Goal: Task Accomplishment & Management: Complete application form

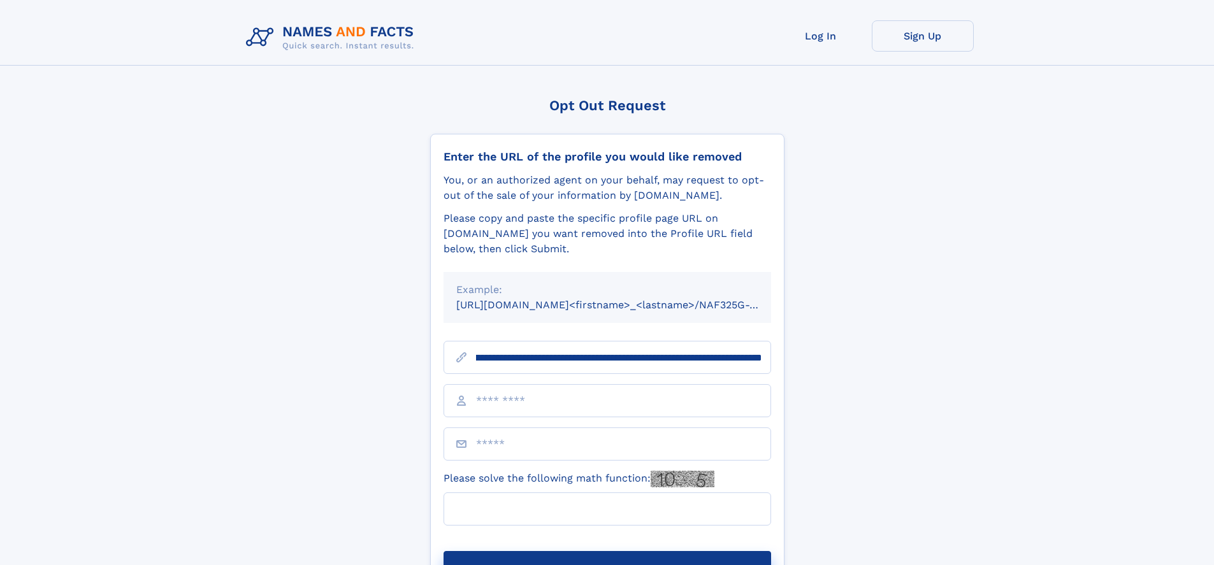
scroll to position [0, 143]
type input "**********"
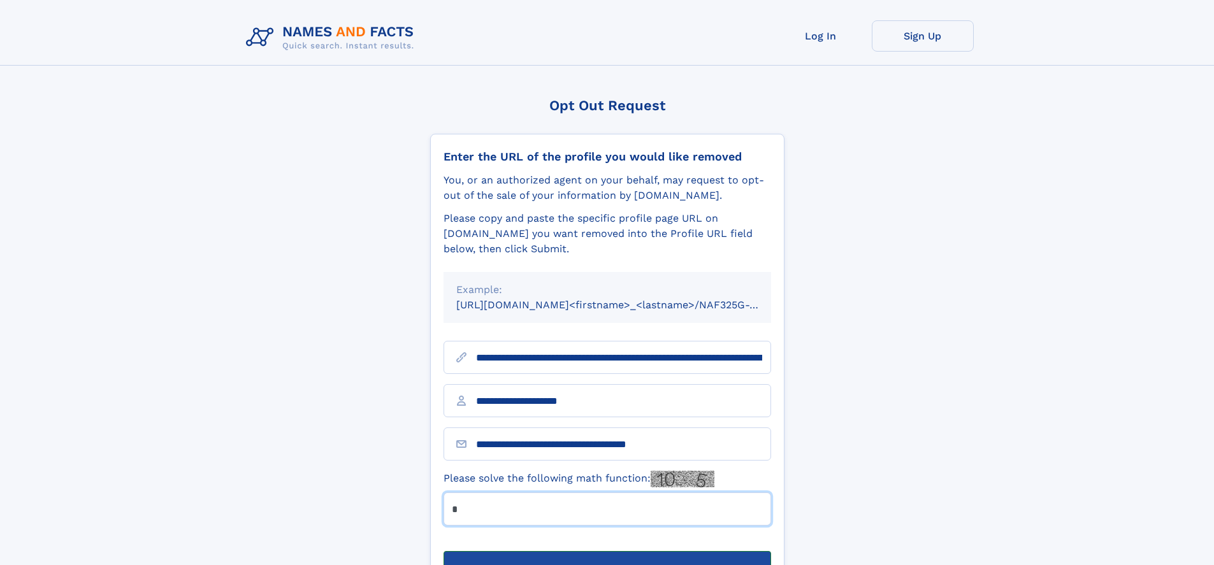
type input "*"
click at [607, 551] on button "Submit Opt Out Request" at bounding box center [608, 571] width 328 height 41
